Goal: Use online tool/utility

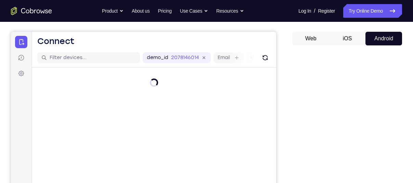
scroll to position [57, 0]
click at [346, 41] on button "iOS" at bounding box center [347, 39] width 37 height 14
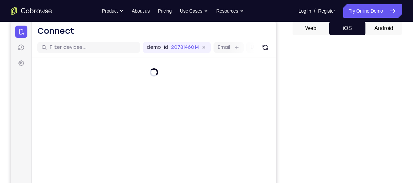
scroll to position [68, 0]
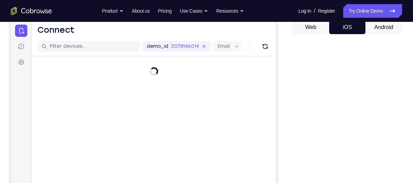
click at [383, 30] on button "Android" at bounding box center [383, 28] width 37 height 14
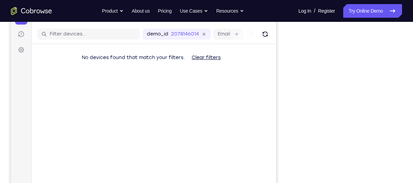
scroll to position [52, 0]
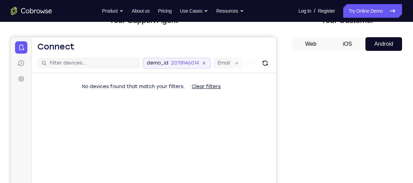
click at [207, 65] on div "demo_id 2078146014" at bounding box center [177, 63] width 68 height 11
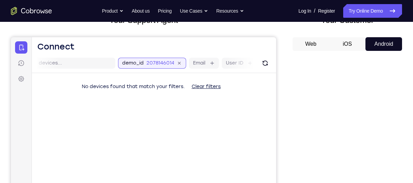
scroll to position [0, 31]
click at [170, 62] on div "2078146014" at bounding box center [158, 63] width 36 height 7
click at [174, 62] on icon at bounding box center [173, 64] width 8 height 8
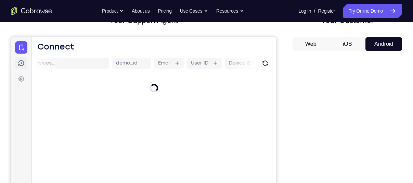
click at [25, 65] on link "Sessions" at bounding box center [21, 63] width 12 height 12
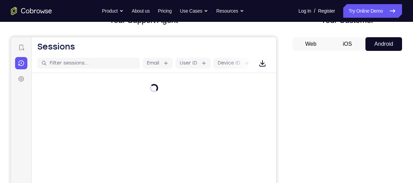
scroll to position [71, 0]
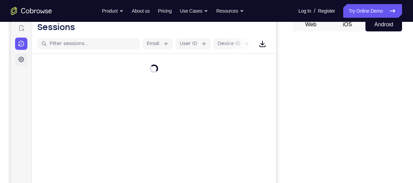
click at [16, 57] on link "Settings" at bounding box center [21, 59] width 12 height 12
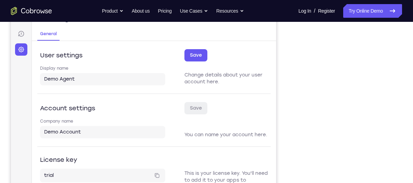
scroll to position [76, 0]
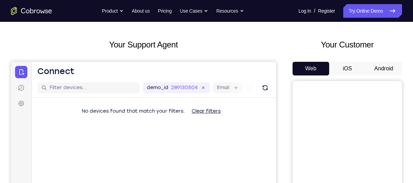
scroll to position [1, 0]
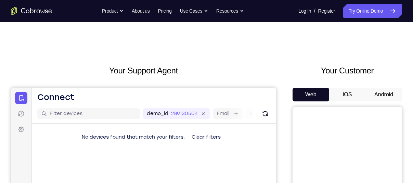
click at [384, 96] on button "Android" at bounding box center [383, 95] width 37 height 14
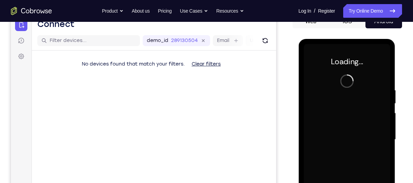
scroll to position [75, 0]
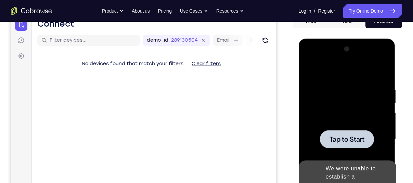
drag, startPoint x: 329, startPoint y: 139, endPoint x: 345, endPoint y: 147, distance: 17.7
click at [345, 147] on div at bounding box center [346, 139] width 54 height 18
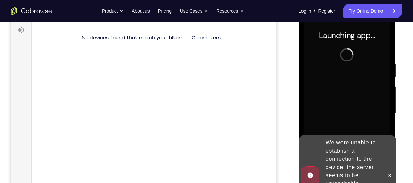
scroll to position [101, 0]
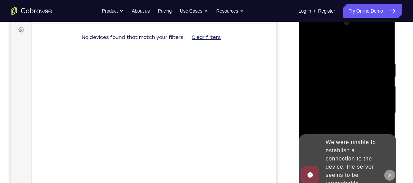
click at [389, 175] on icon at bounding box center [389, 175] width 3 height 3
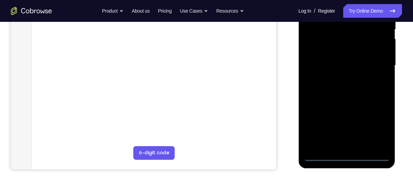
scroll to position [160, 0]
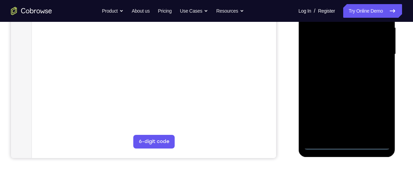
click at [345, 142] on div at bounding box center [346, 55] width 86 height 192
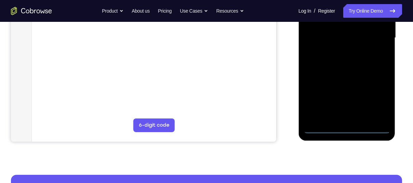
scroll to position [184, 0]
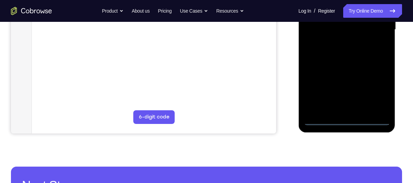
click at [344, 121] on div at bounding box center [346, 30] width 86 height 192
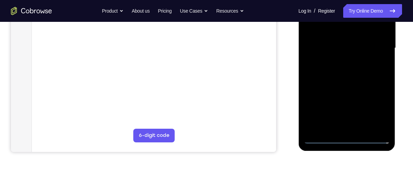
scroll to position [167, 0]
click at [377, 106] on div at bounding box center [346, 47] width 86 height 192
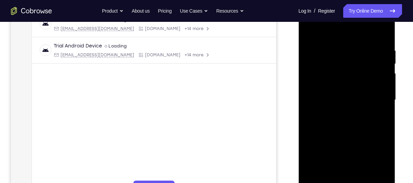
scroll to position [117, 0]
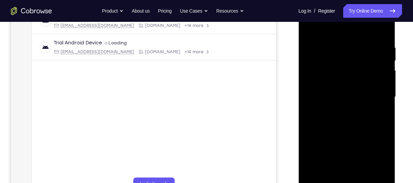
click at [315, 33] on div at bounding box center [346, 97] width 86 height 192
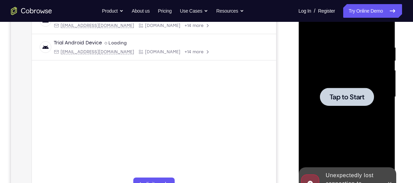
click at [347, 97] on span "Tap to Start" at bounding box center [346, 97] width 35 height 7
